Goal: Transaction & Acquisition: Purchase product/service

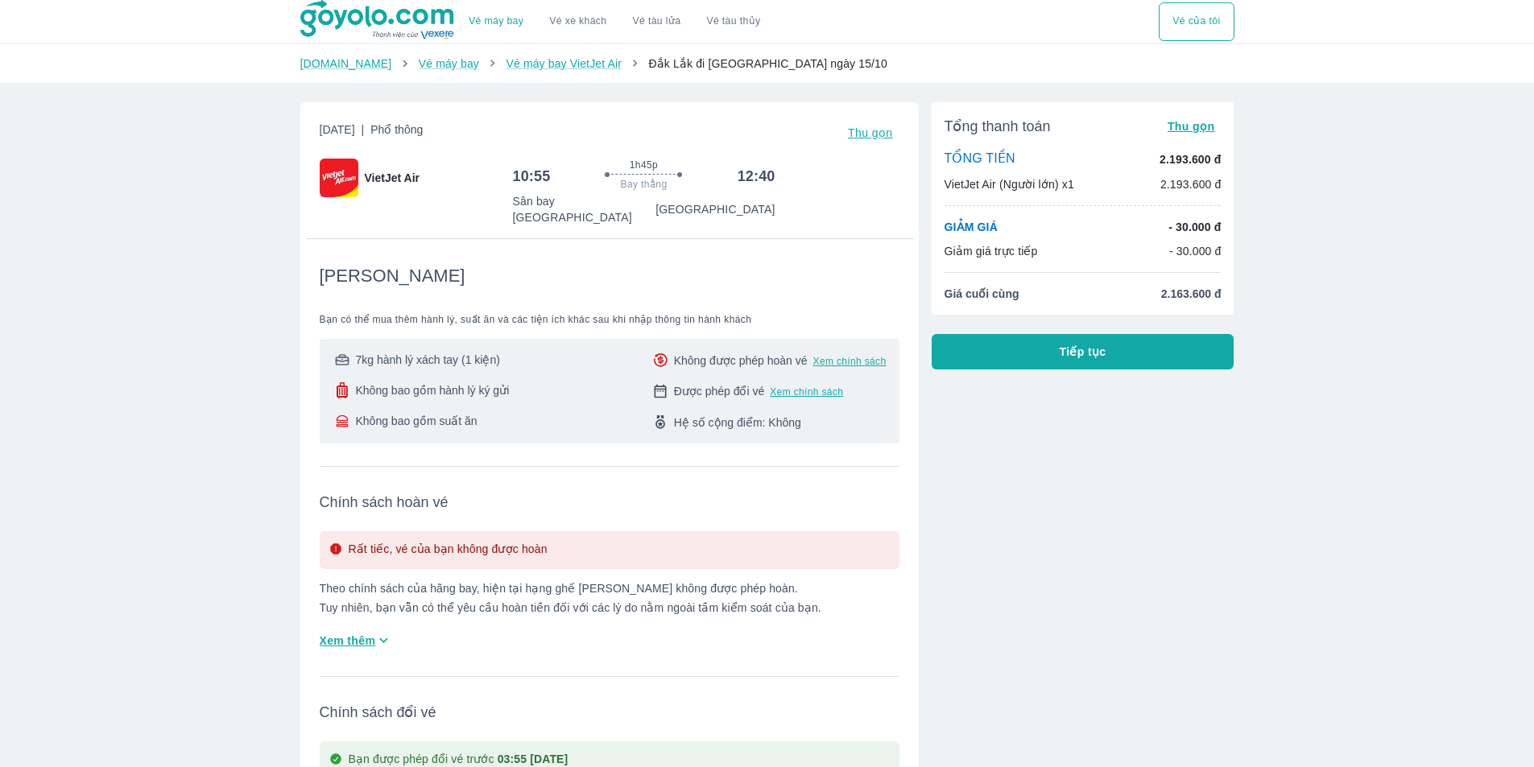
click at [1033, 355] on button "Tiếp tục" at bounding box center [1083, 351] width 303 height 35
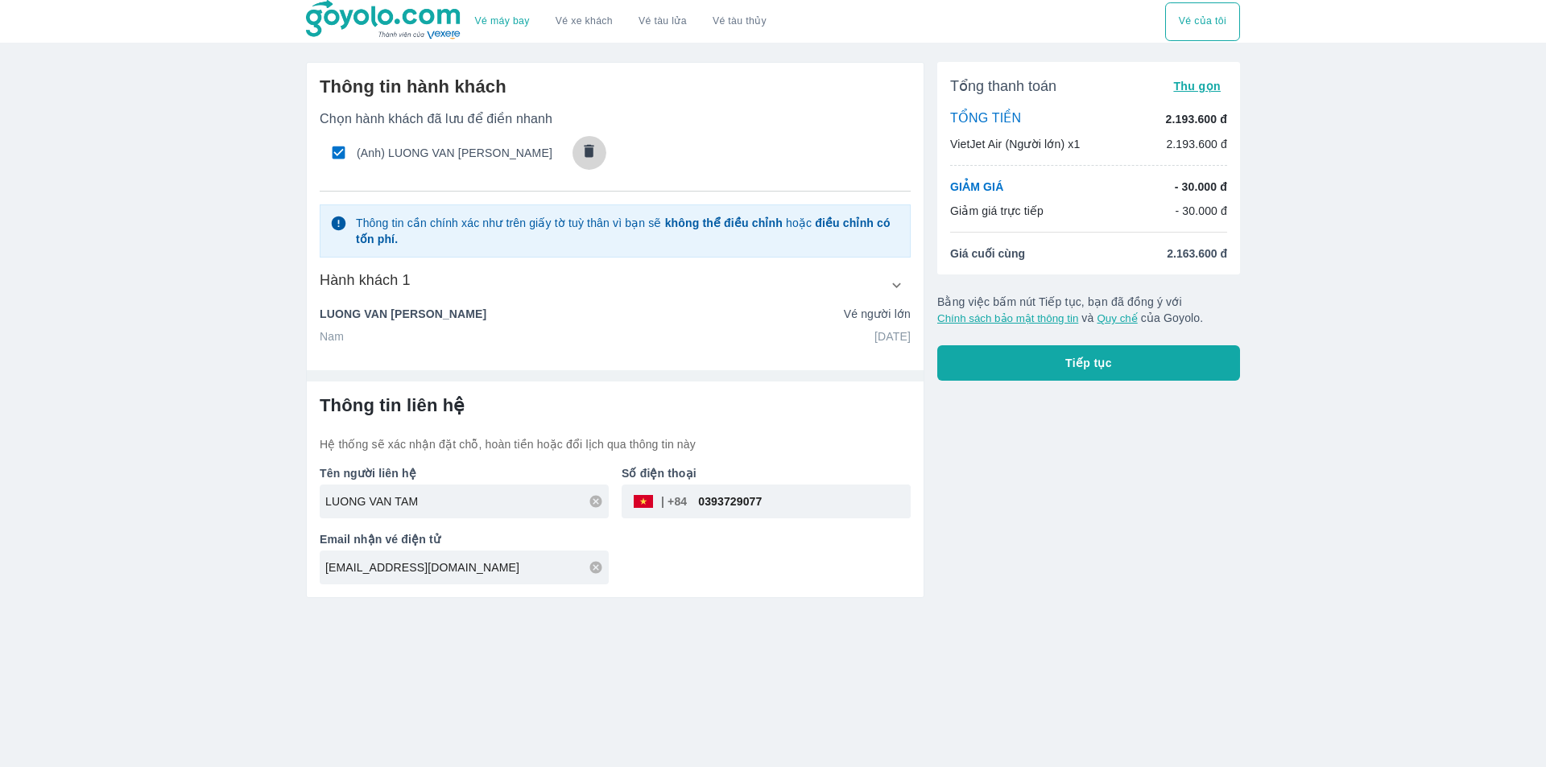
click at [593, 155] on icon "comments" at bounding box center [588, 151] width 17 height 17
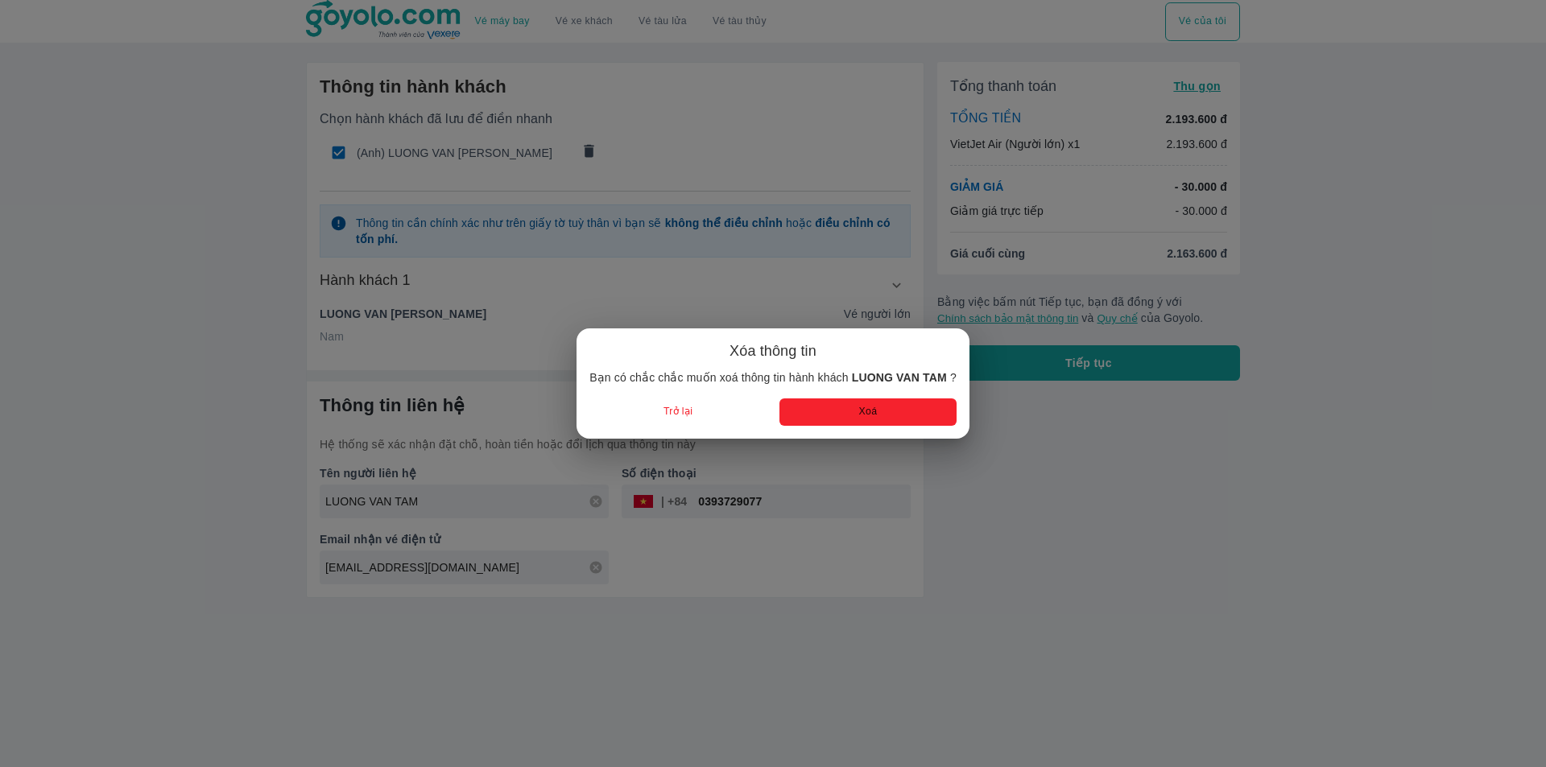
click at [852, 407] on button "Xoá" at bounding box center [867, 412] width 177 height 27
radio input "false"
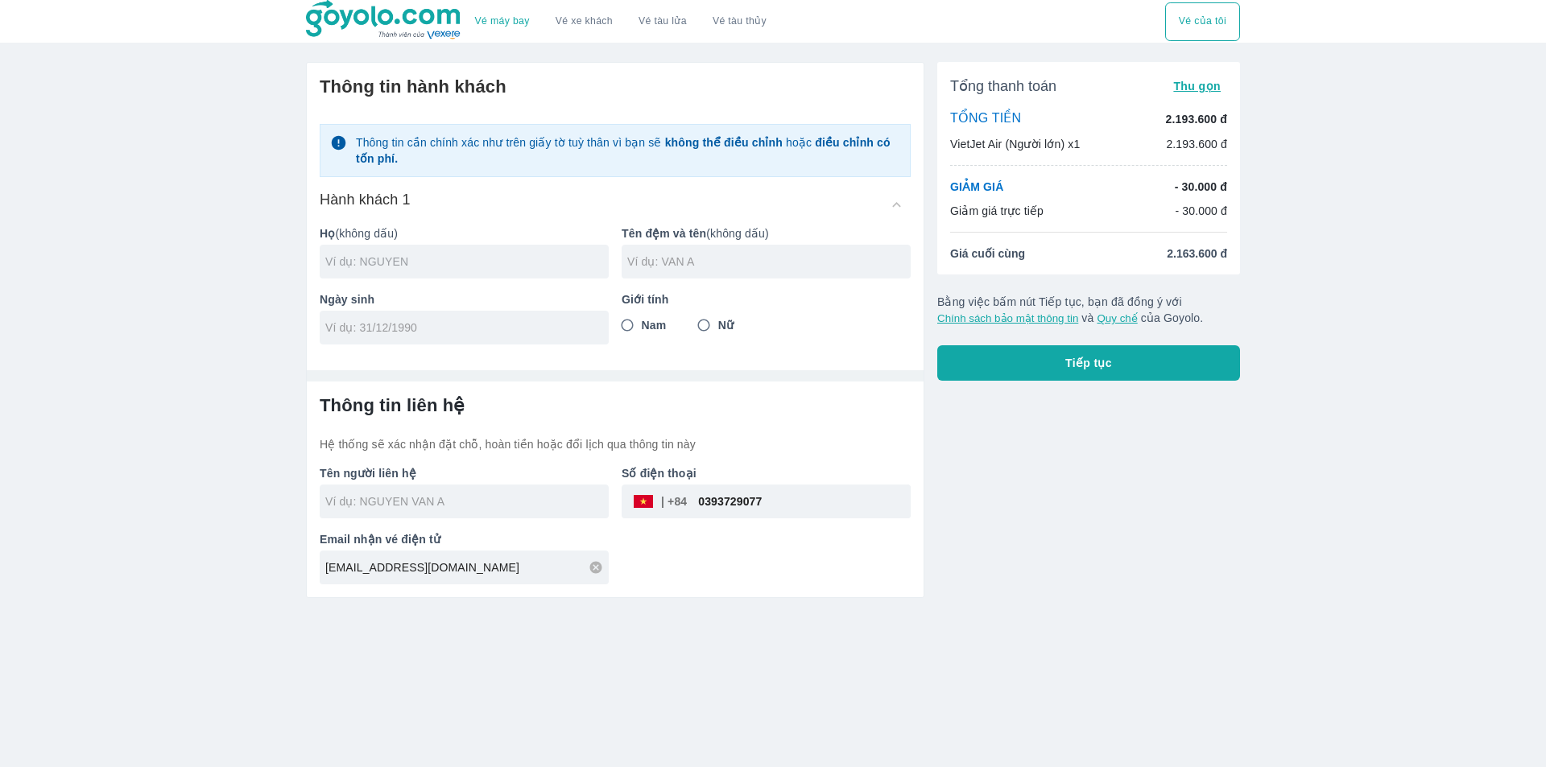
click at [395, 262] on input "text" at bounding box center [466, 262] width 283 height 16
type input "LE"
type input "QUANG THUONG"
drag, startPoint x: 382, startPoint y: 333, endPoint x: 380, endPoint y: 317, distance: 15.5
click at [382, 333] on input "tel" at bounding box center [458, 328] width 267 height 16
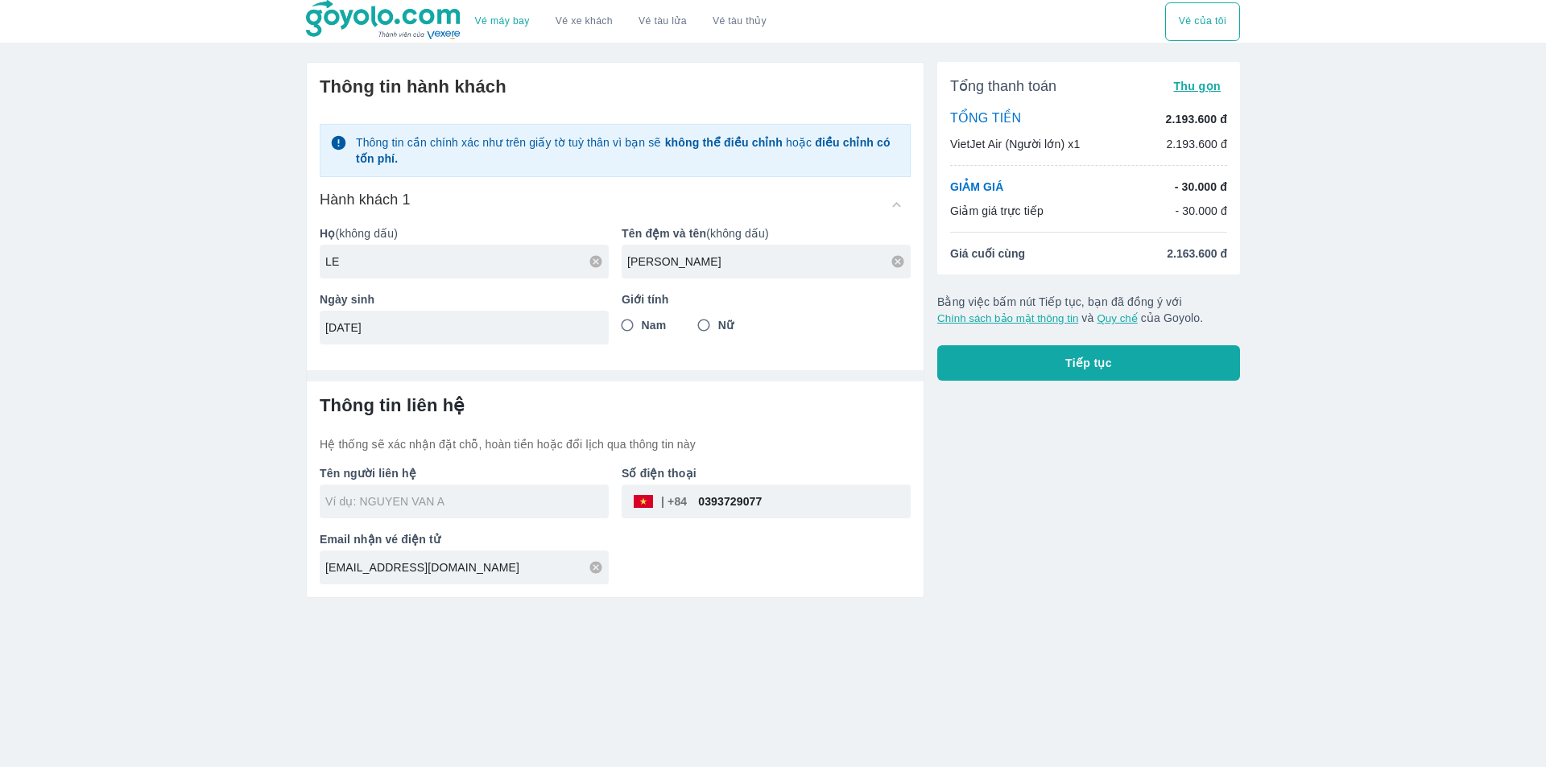
type input "21/04/1963"
click at [769, 510] on input "0393729077" at bounding box center [799, 501] width 224 height 39
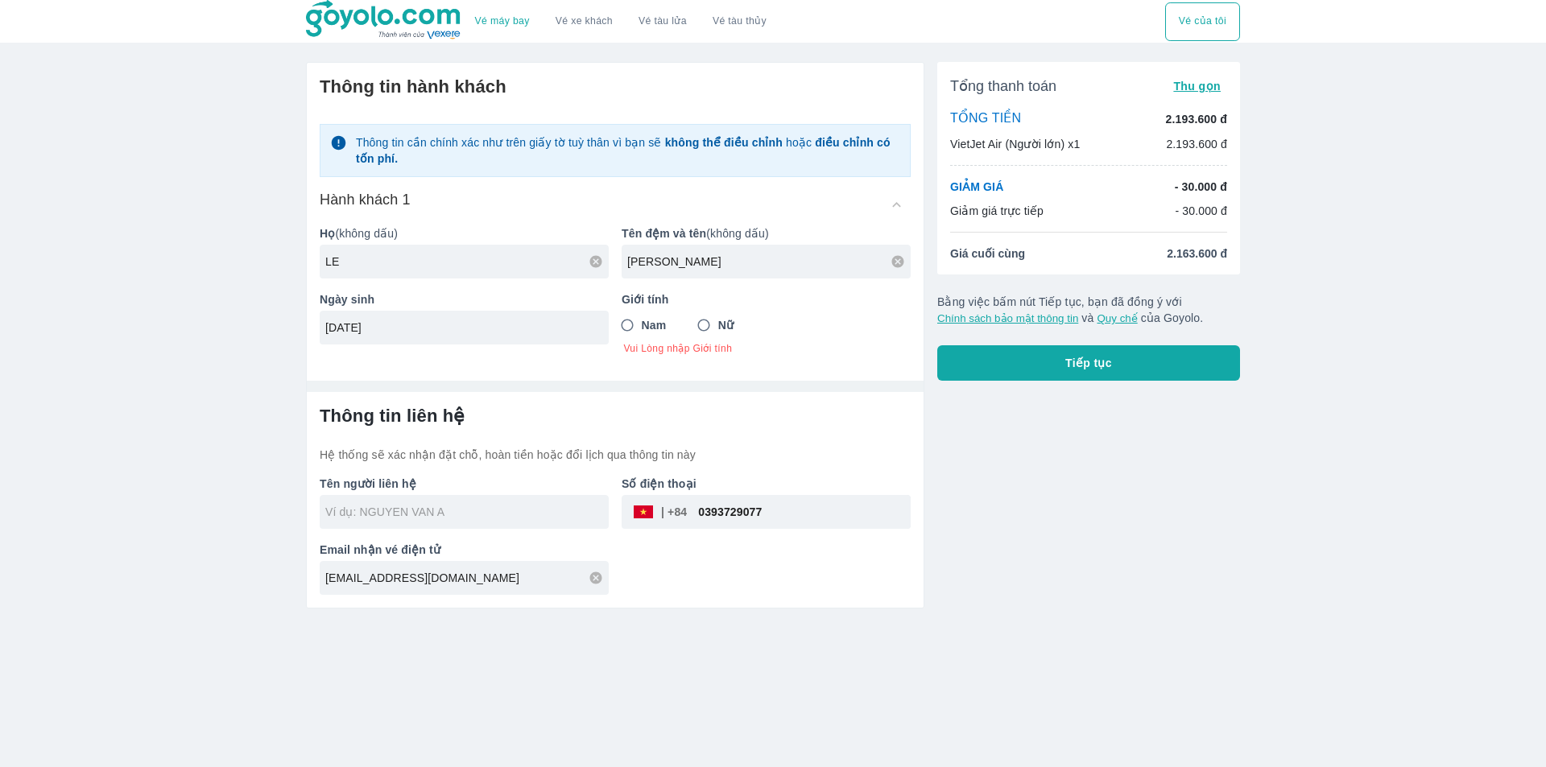
paste input "854251669"
type input "0854251669"
click at [639, 324] on input "Nam" at bounding box center [627, 325] width 29 height 29
radio input "true"
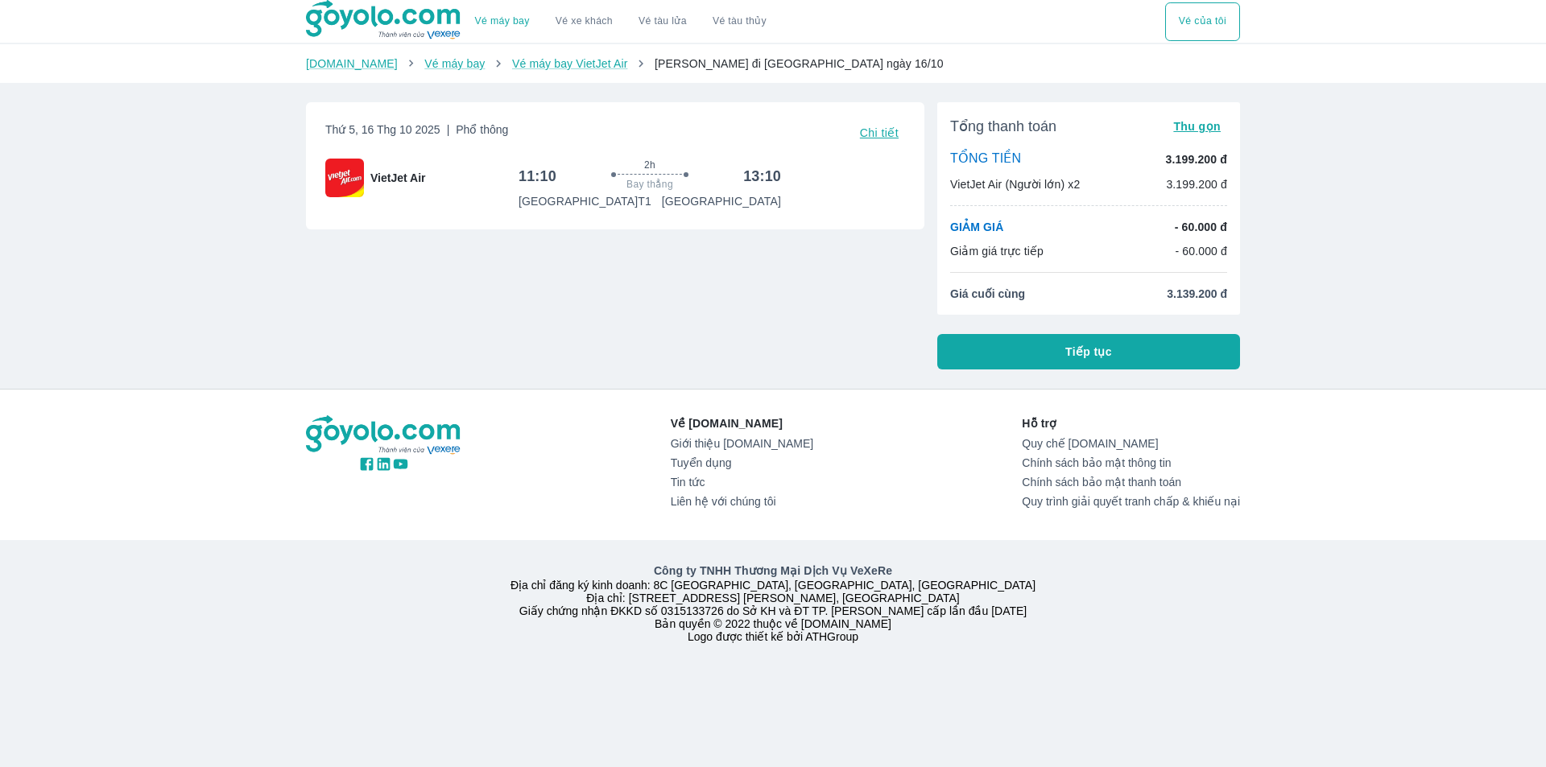
click at [1079, 356] on span "Tiếp tục" at bounding box center [1088, 352] width 47 height 16
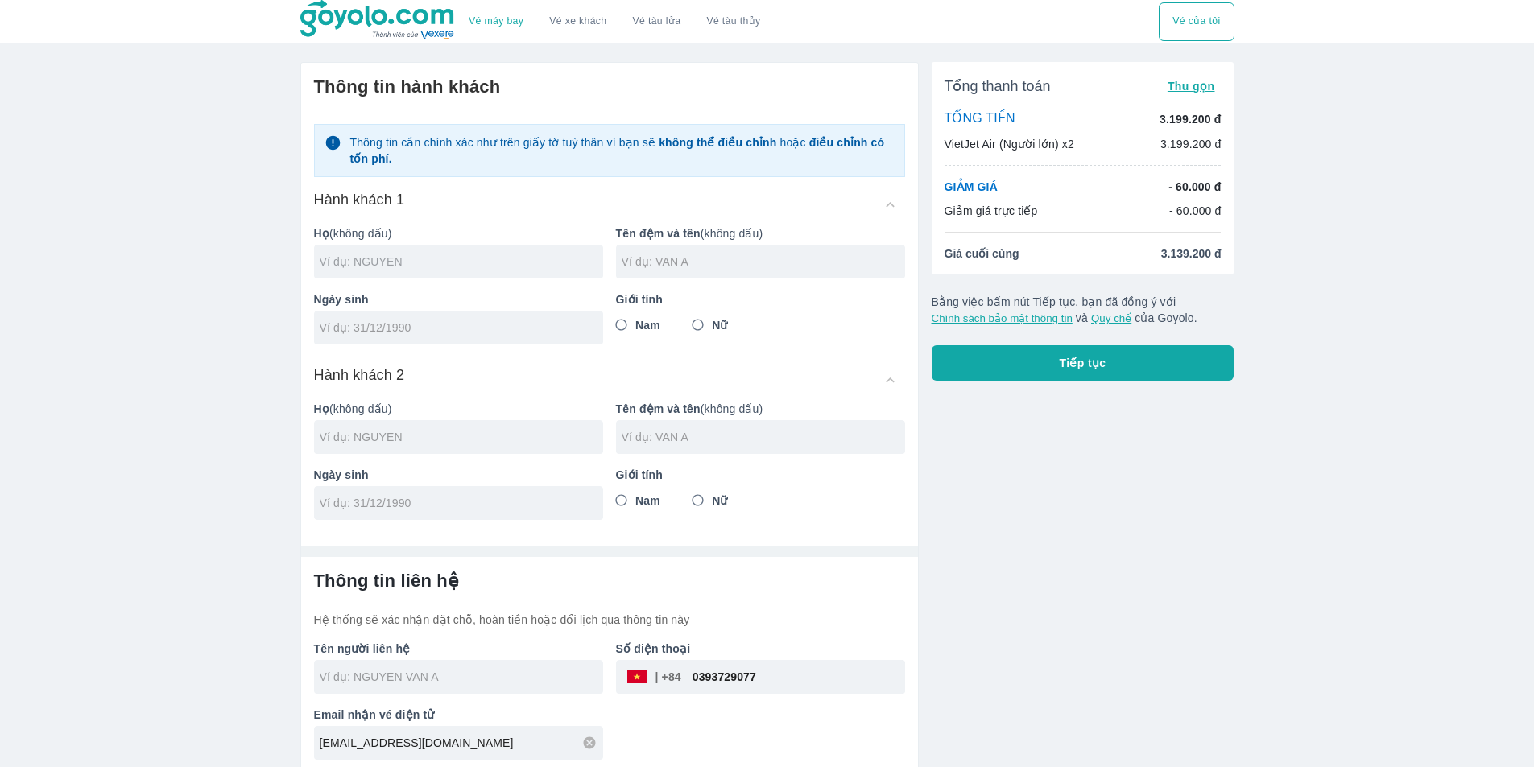
click at [369, 268] on input "text" at bounding box center [461, 262] width 283 height 16
type input "LE"
type input "QUANG THUONG"
click at [364, 334] on input "tel" at bounding box center [453, 328] width 267 height 16
type input "21/04/1963"
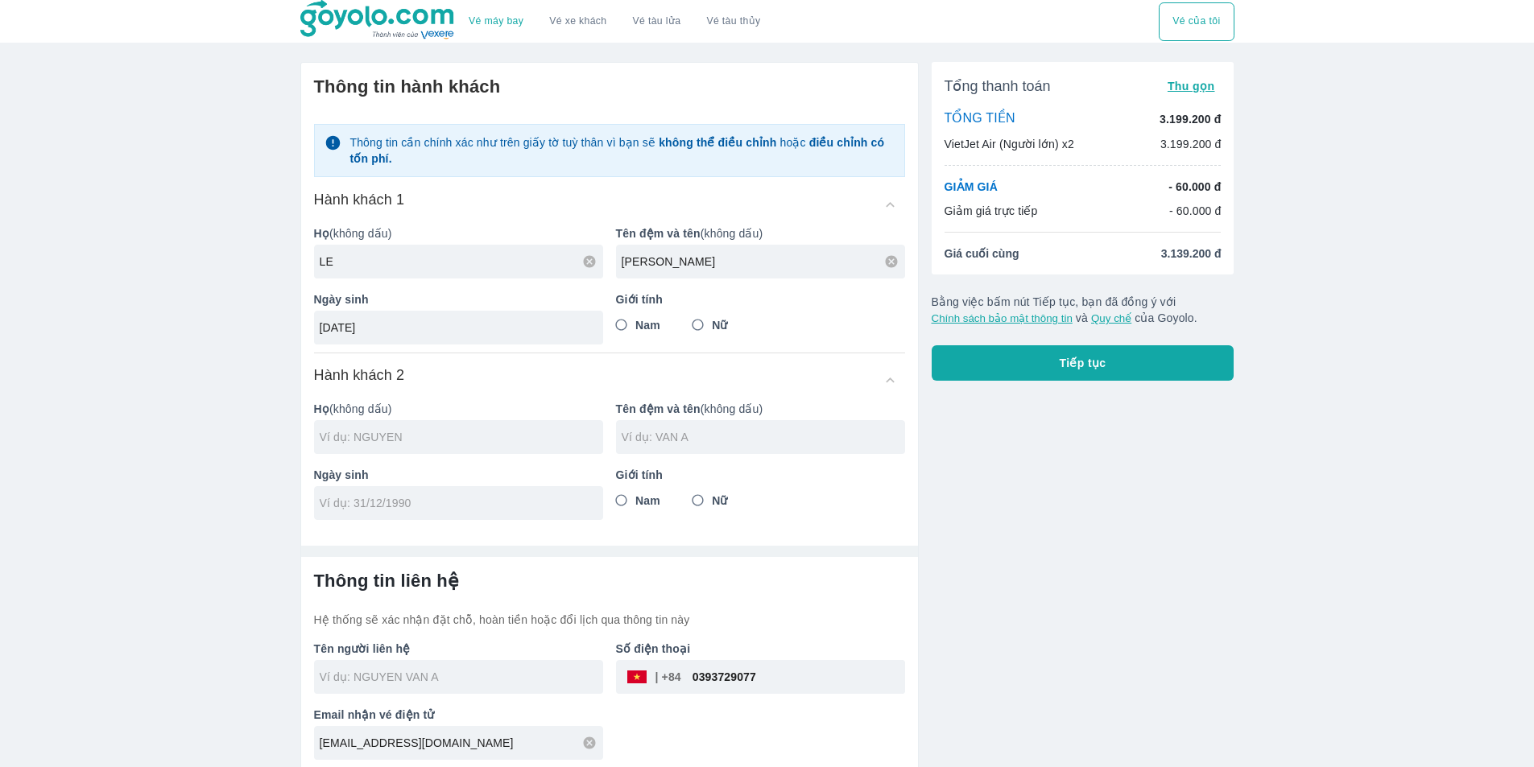
click at [648, 336] on label "Nam" at bounding box center [633, 325] width 53 height 29
click at [636, 336] on input "Nam" at bounding box center [621, 325] width 29 height 29
radio input "true"
click at [419, 455] on div "Ngày sinh" at bounding box center [452, 487] width 302 height 66
type input "LE QUANG THUONG"
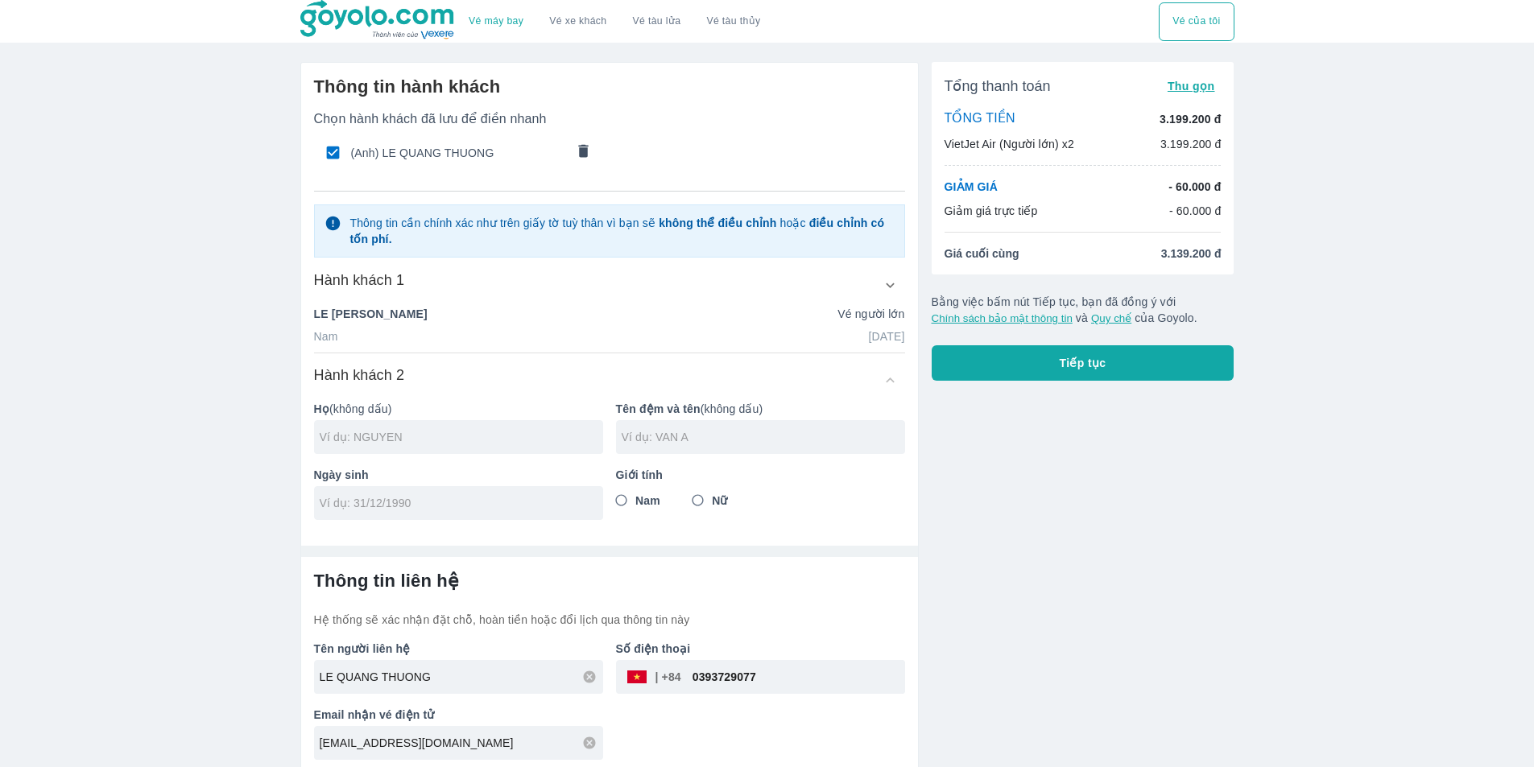
click at [411, 443] on div at bounding box center [458, 437] width 289 height 34
type input "PHAM"
type input "VAN BAY"
click at [409, 494] on div at bounding box center [458, 503] width 289 height 34
type input "18/07/1964"
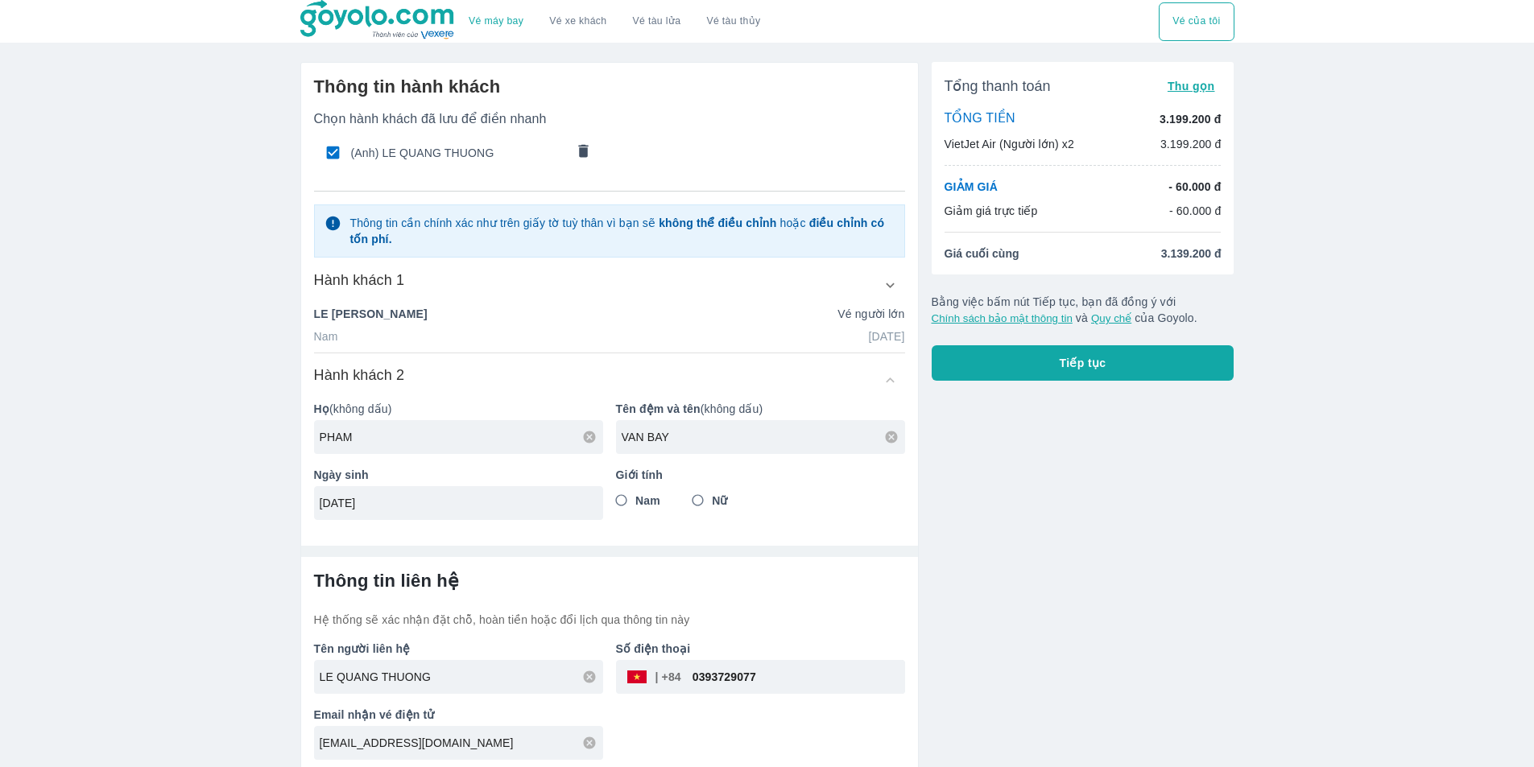
click at [639, 506] on span "Nam" at bounding box center [647, 501] width 25 height 16
click at [636, 506] on input "Nam" at bounding box center [621, 500] width 29 height 29
radio input "true"
click at [759, 676] on input "0393729077" at bounding box center [793, 677] width 224 height 39
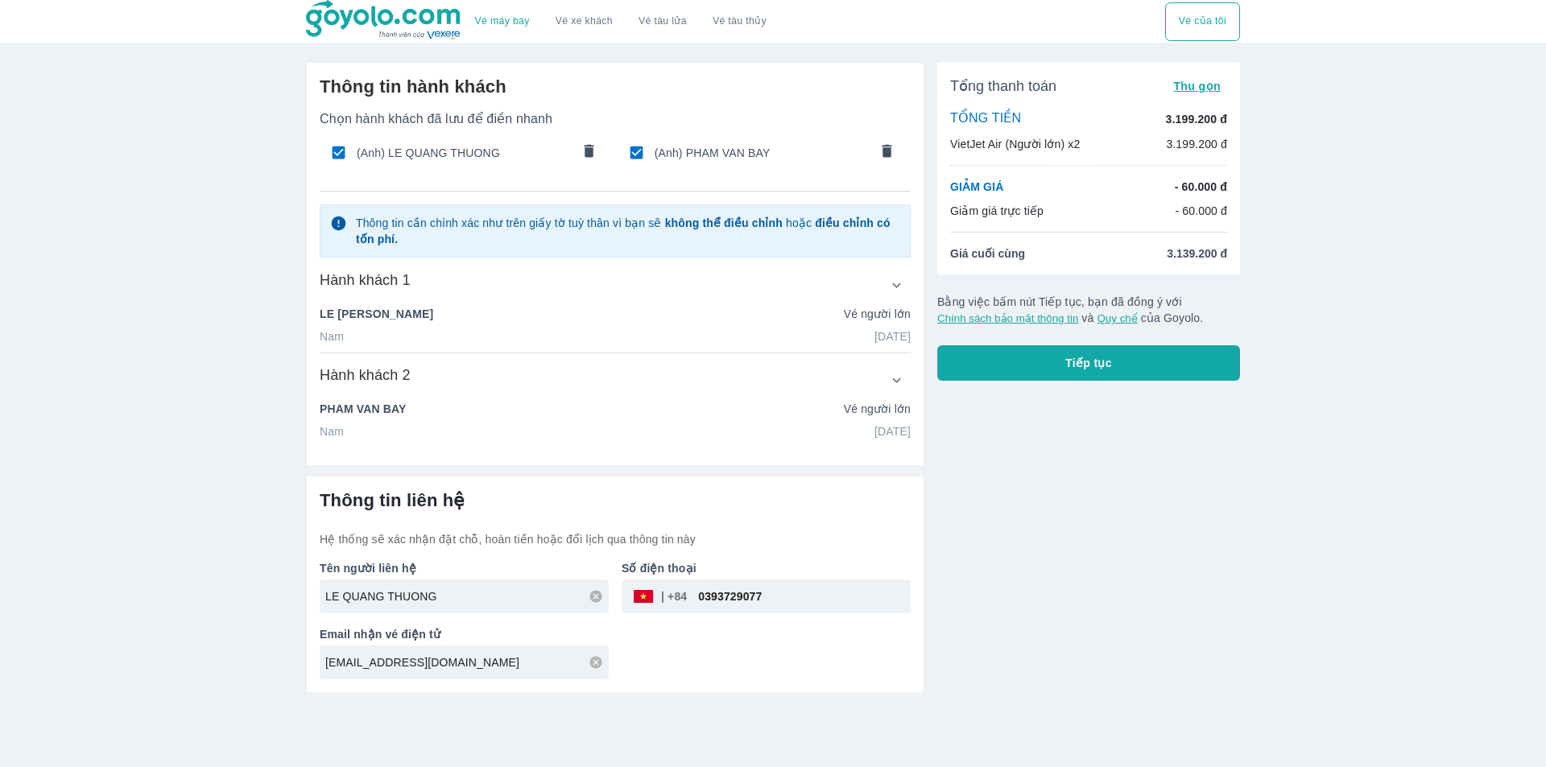
paste input "854251669"
type input "0854251669"
click at [1055, 545] on div "Tổng thanh toán Thu gọn TỔNG TIỀN 3.199.200 đ VietJet Air (Người lớn) x2 3.199.…" at bounding box center [1082, 371] width 316 height 644
click at [1076, 373] on button "Tiếp tục" at bounding box center [1088, 362] width 303 height 35
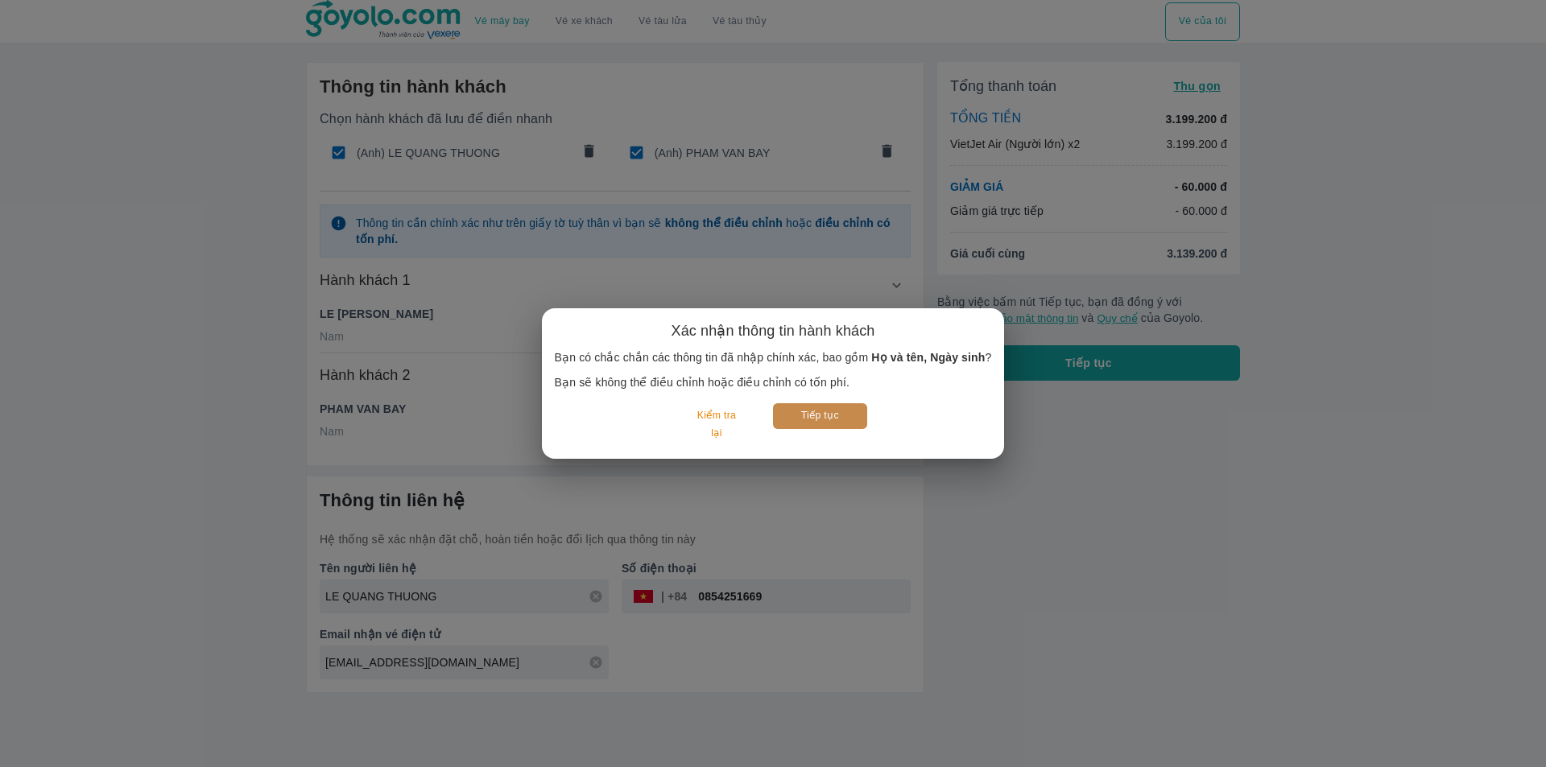
click at [821, 412] on button "Tiếp tục" at bounding box center [820, 415] width 94 height 25
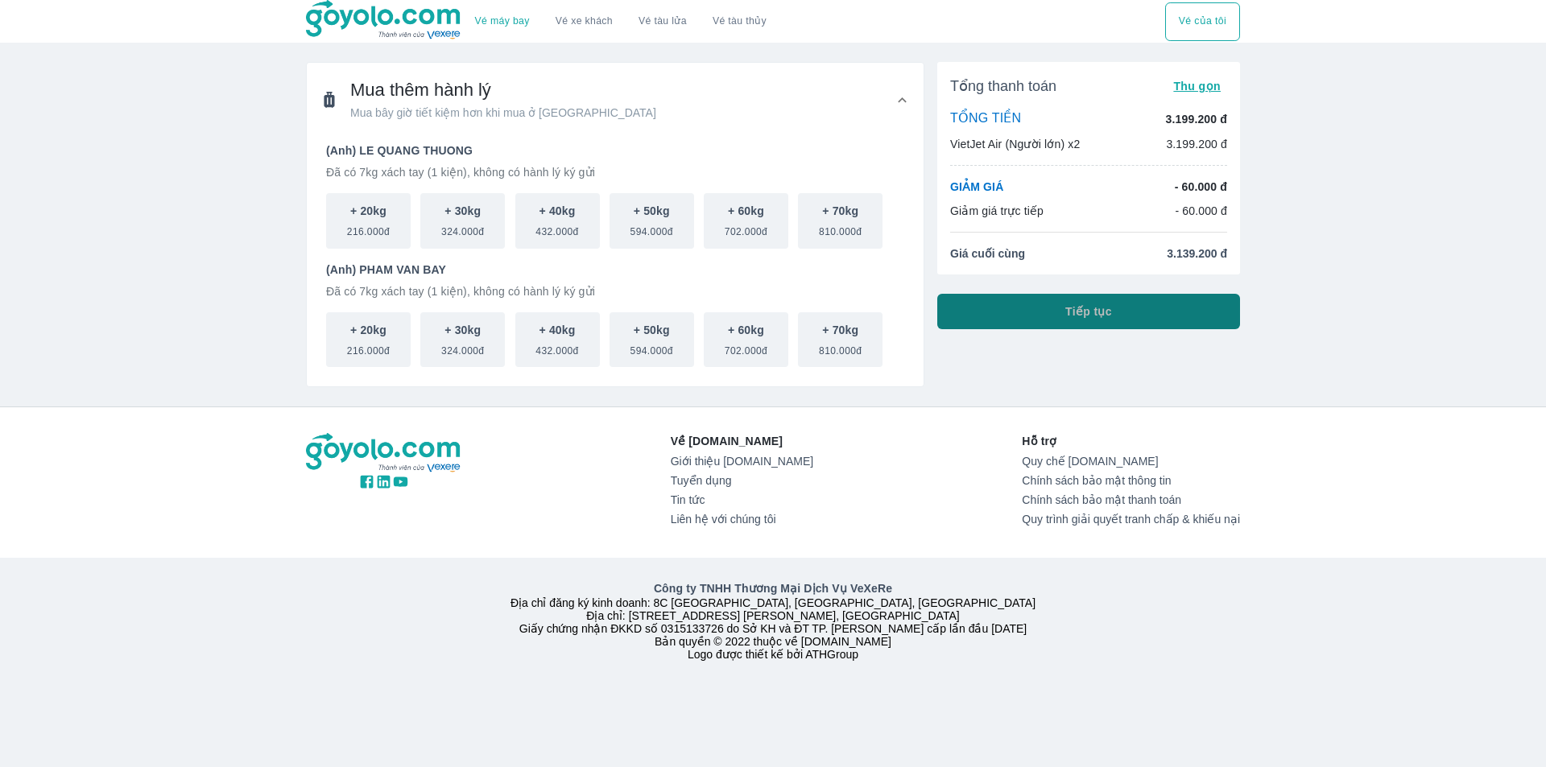
click at [1061, 316] on button "Tiếp tục" at bounding box center [1088, 311] width 303 height 35
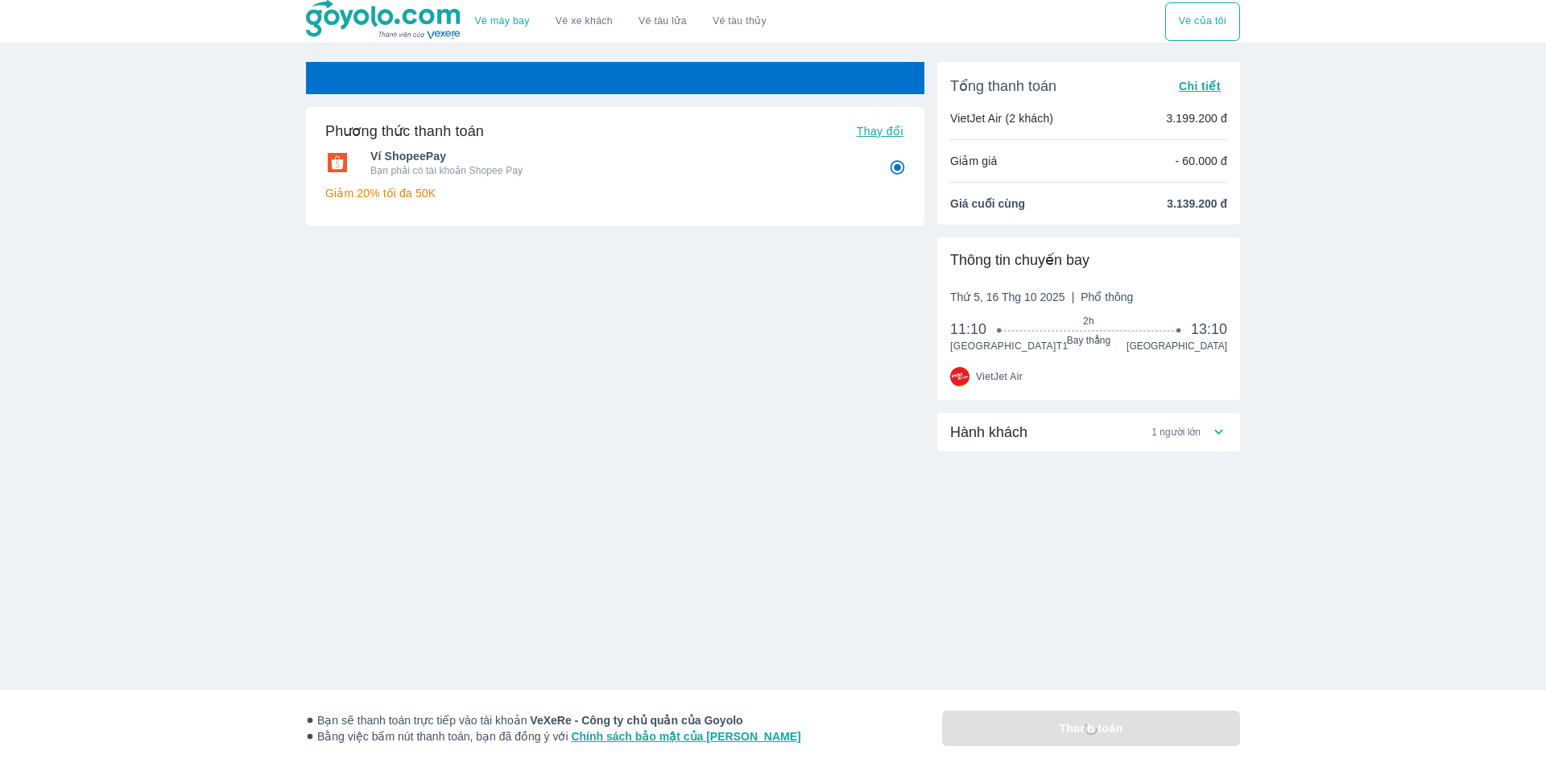
radio input "false"
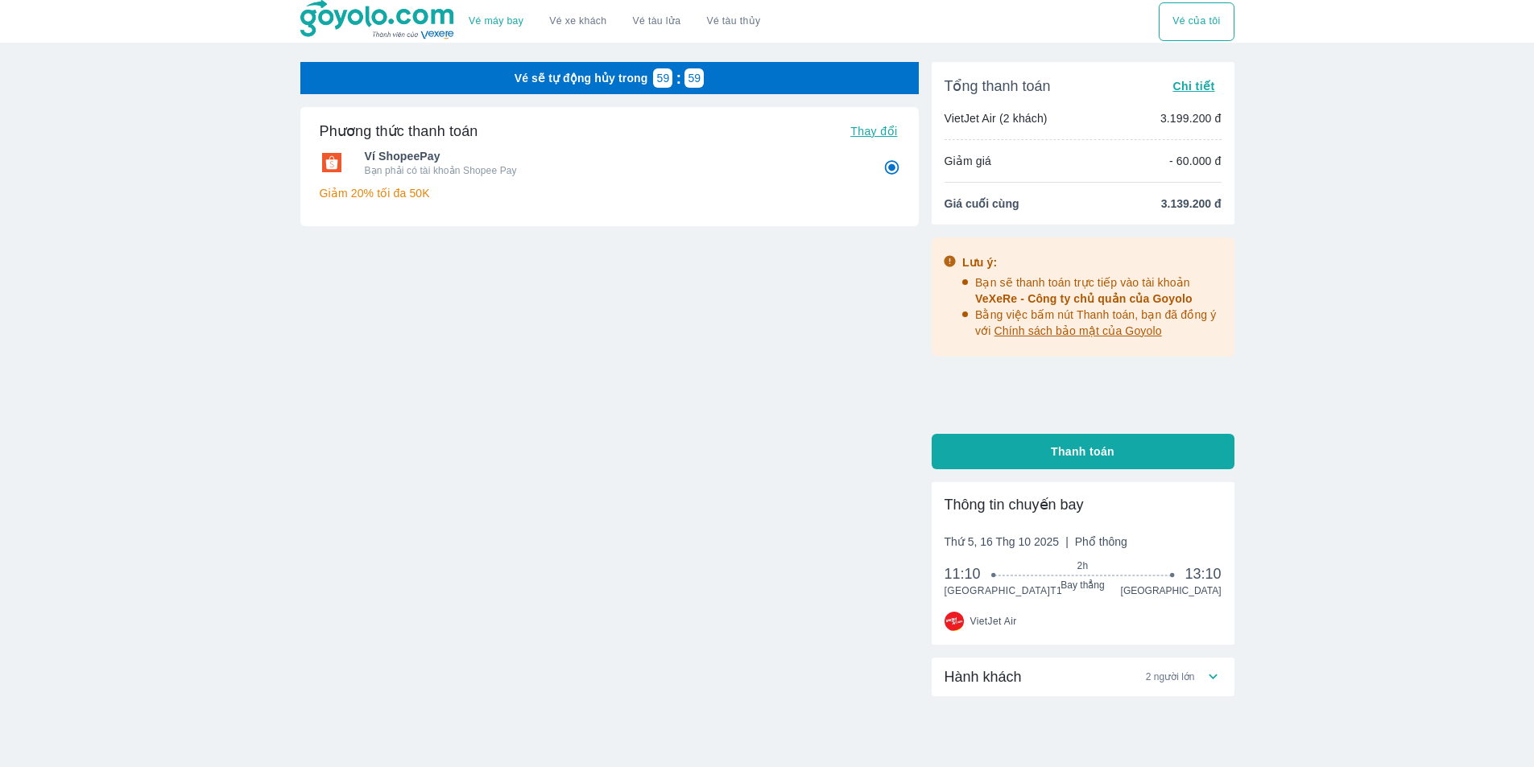
click at [998, 670] on div "Tổng thanh toán Chi tiết VietJet Air (2 khách) 3.199.200 đ Giảm giá - 60.000 đ …" at bounding box center [1083, 443] width 303 height 763
drag, startPoint x: 998, startPoint y: 684, endPoint x: 998, endPoint y: 661, distance: 22.6
click at [999, 684] on span "Hành khách" at bounding box center [982, 676] width 77 height 19
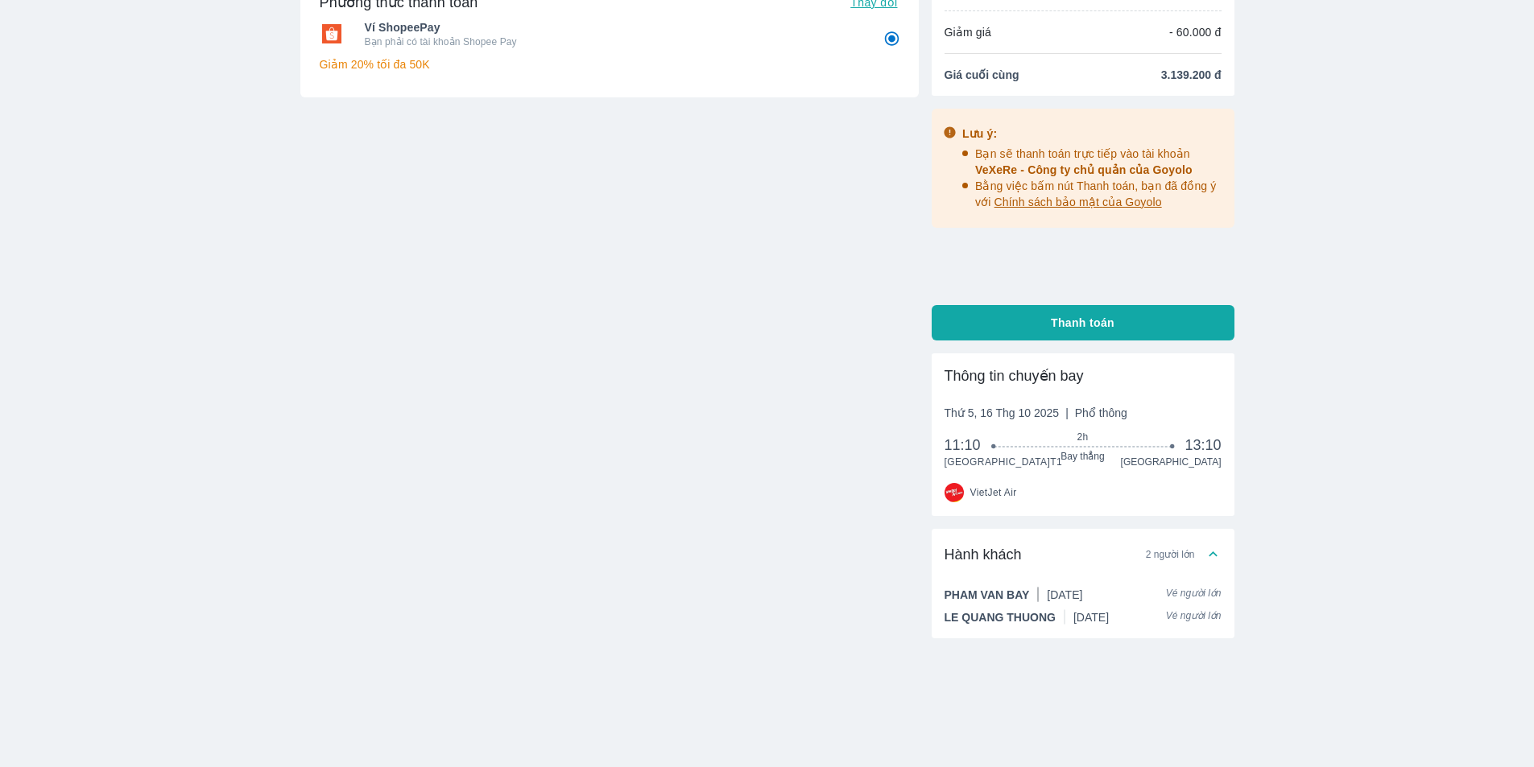
click at [770, 572] on div "Vé sẽ tự động hủy trong 58 : 04 Phương thức thanh toán Thay đổi Ví ShopeePay Bạ…" at bounding box center [609, 350] width 618 height 834
click at [1065, 315] on span "Thanh toán" at bounding box center [1083, 323] width 64 height 16
radio input "false"
